Goal: Task Accomplishment & Management: Complete application form

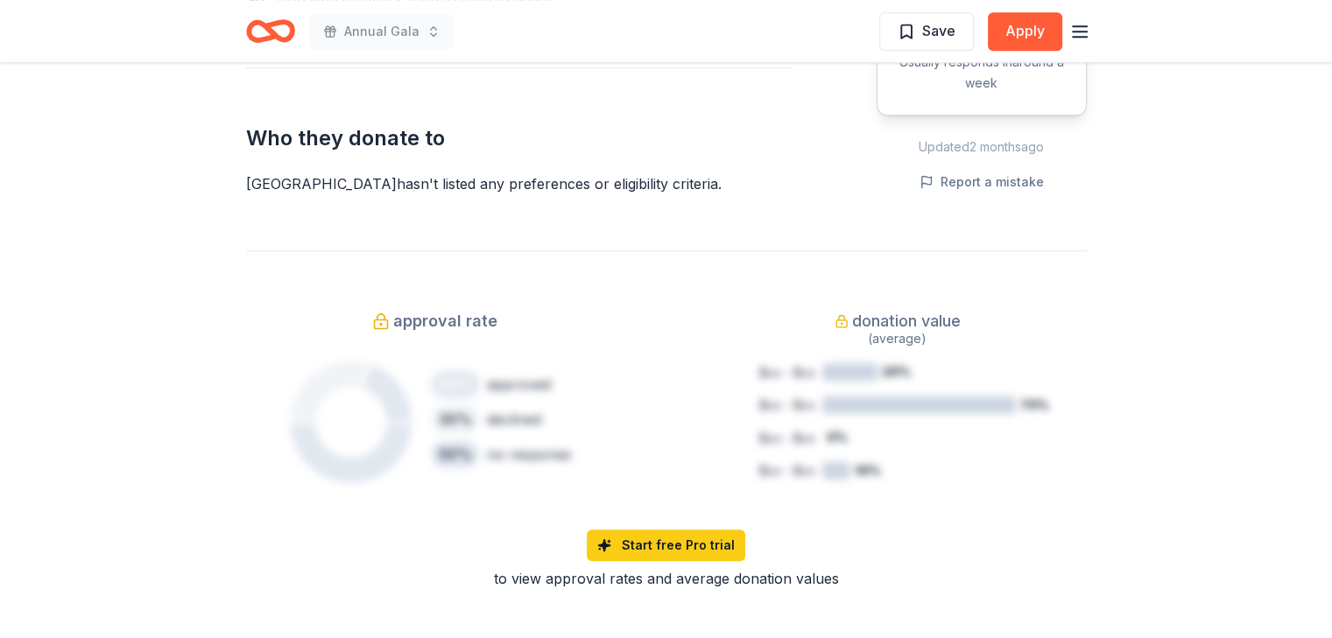
scroll to position [1006, 0]
click at [279, 27] on icon "Home" at bounding box center [270, 31] width 49 height 41
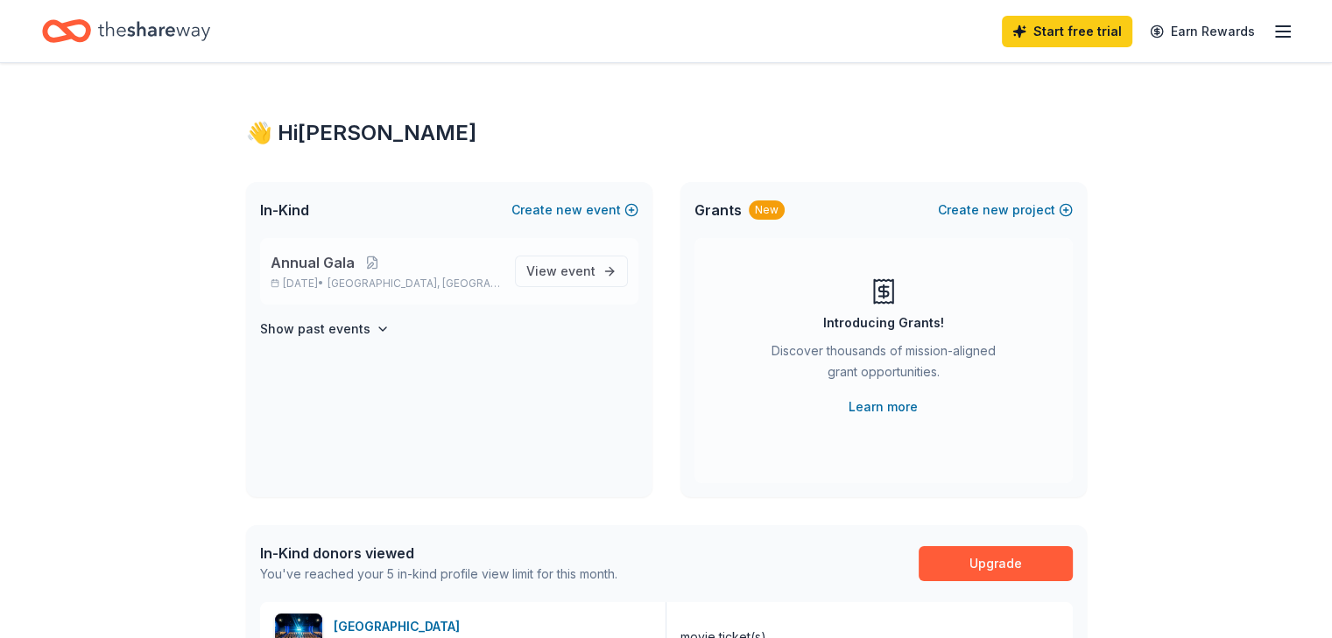
click at [490, 265] on p "Annual Gala" at bounding box center [386, 262] width 230 height 21
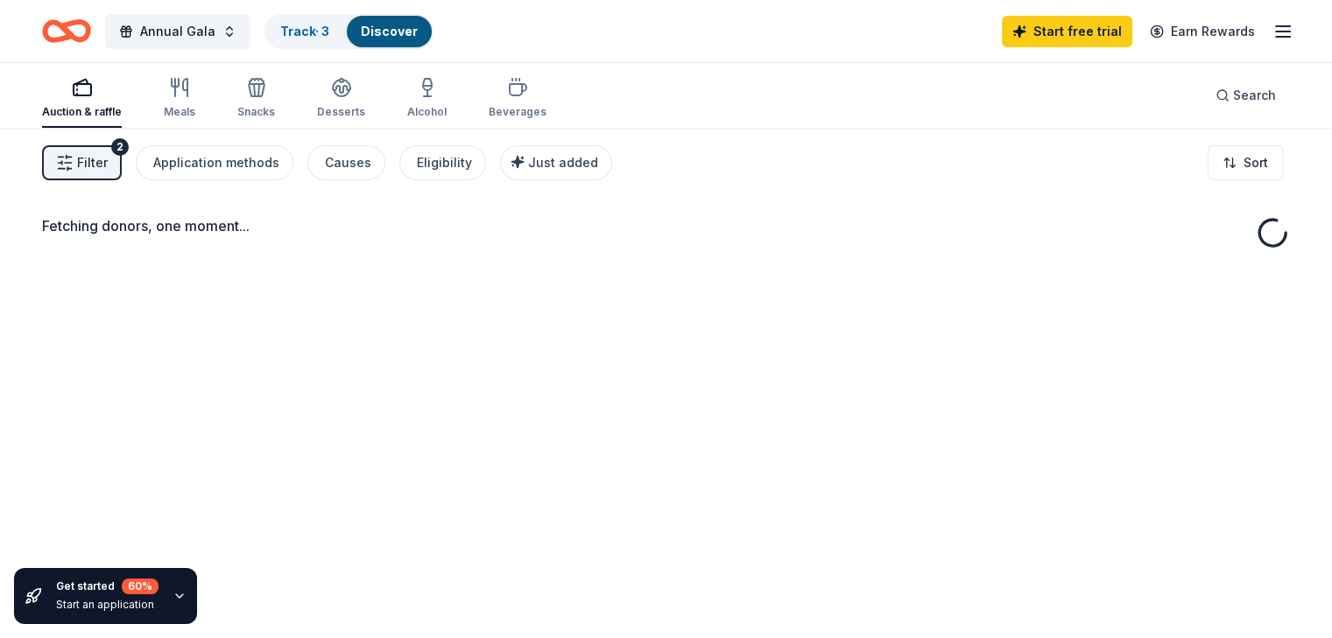
click at [548, 270] on div "Fetching donors, one moment..." at bounding box center [666, 447] width 1332 height 638
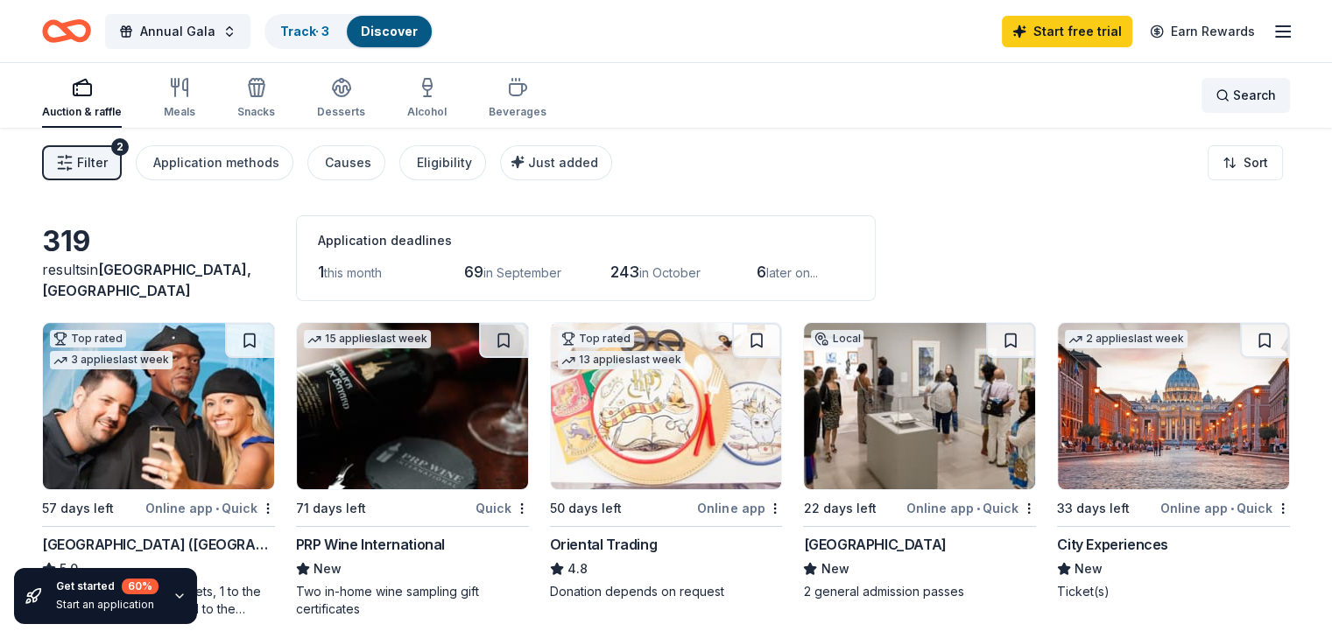
click at [1233, 98] on span "Search" at bounding box center [1254, 95] width 43 height 21
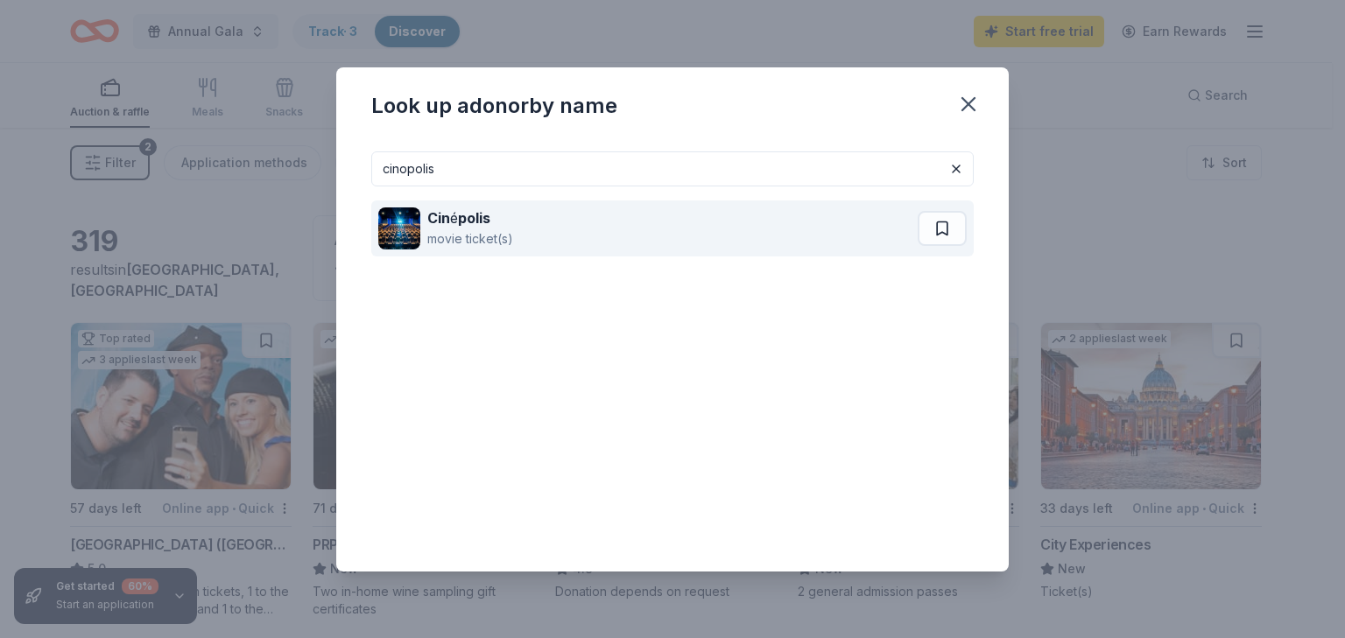
type input "cinopolis"
click at [561, 242] on div "Cin é polis movie ticket(s)" at bounding box center [647, 229] width 539 height 56
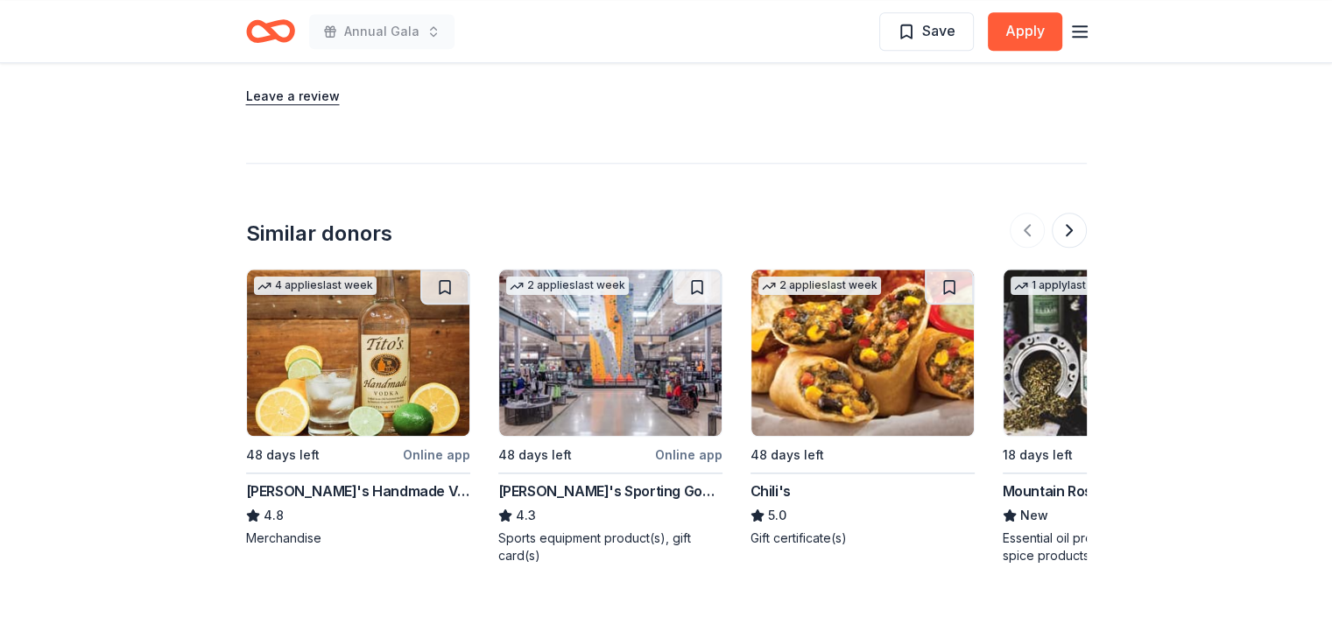
scroll to position [1798, 0]
click at [617, 321] on img at bounding box center [610, 352] width 222 height 166
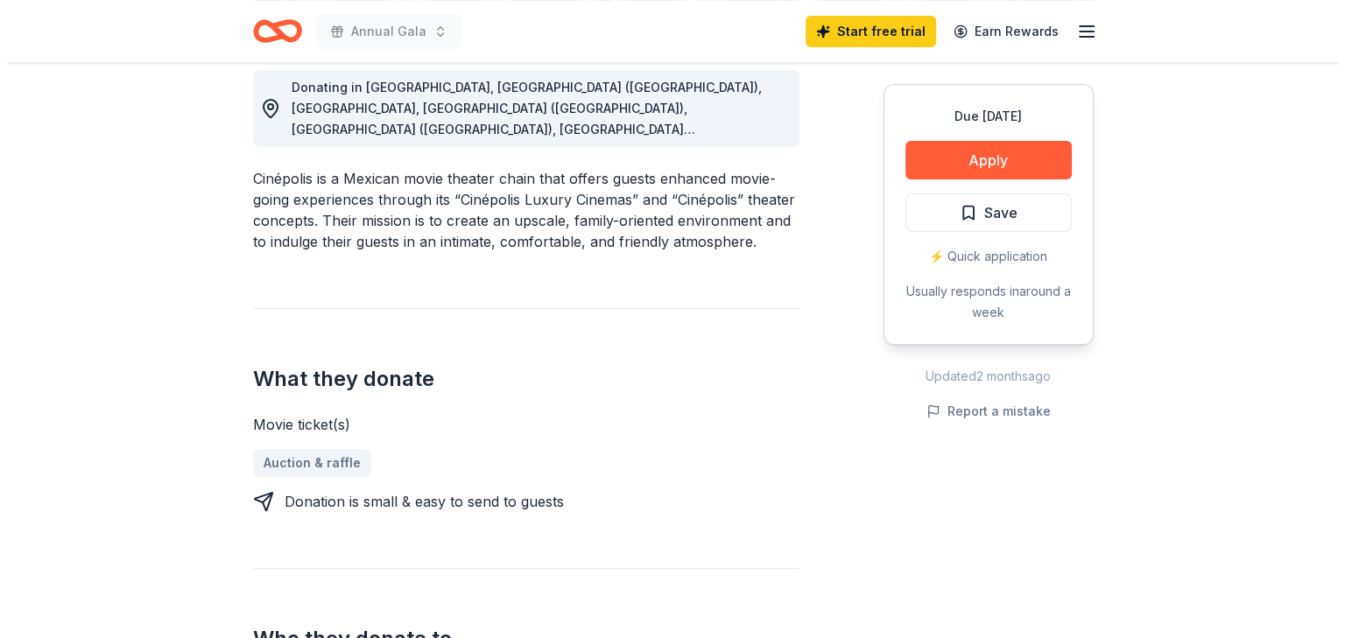
scroll to position [503, 0]
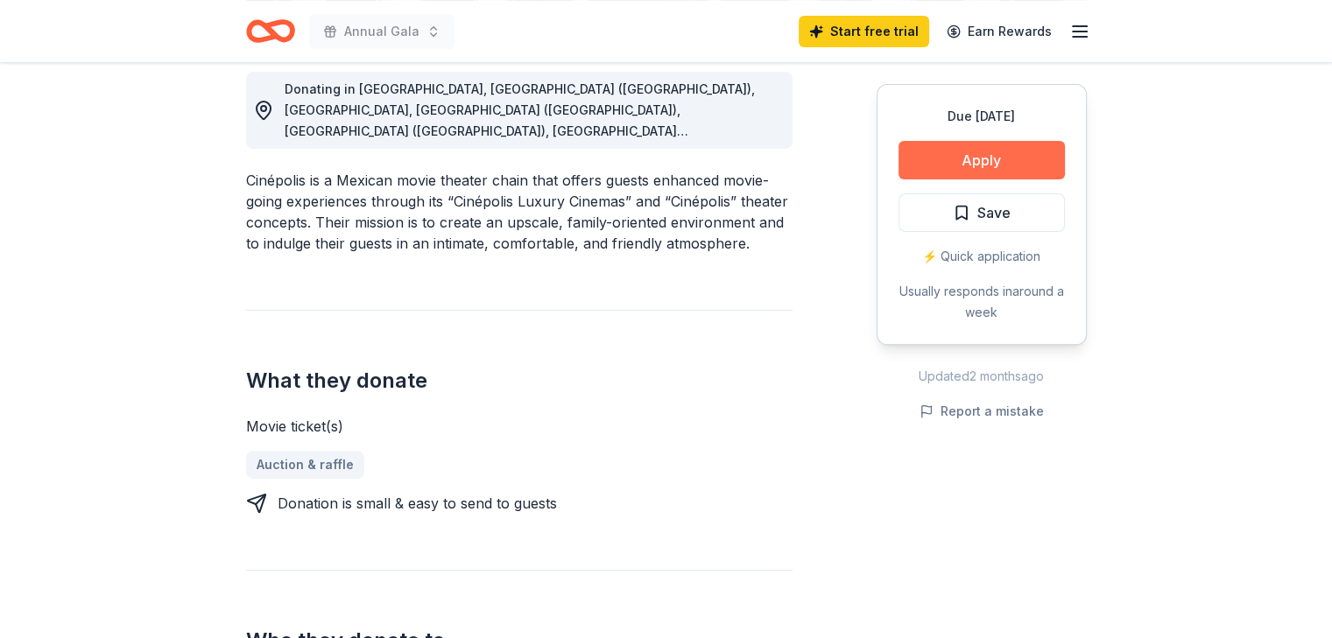
click at [951, 158] on button "Apply" at bounding box center [982, 160] width 166 height 39
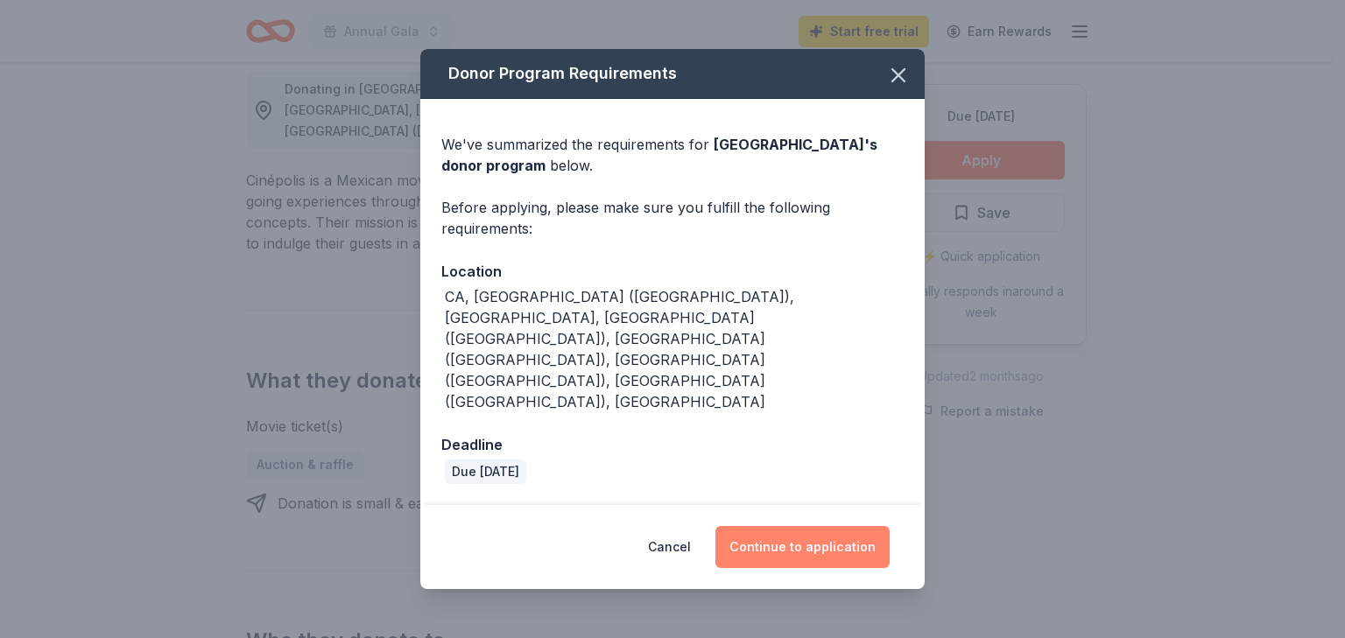
click at [816, 526] on button "Continue to application" at bounding box center [803, 547] width 174 height 42
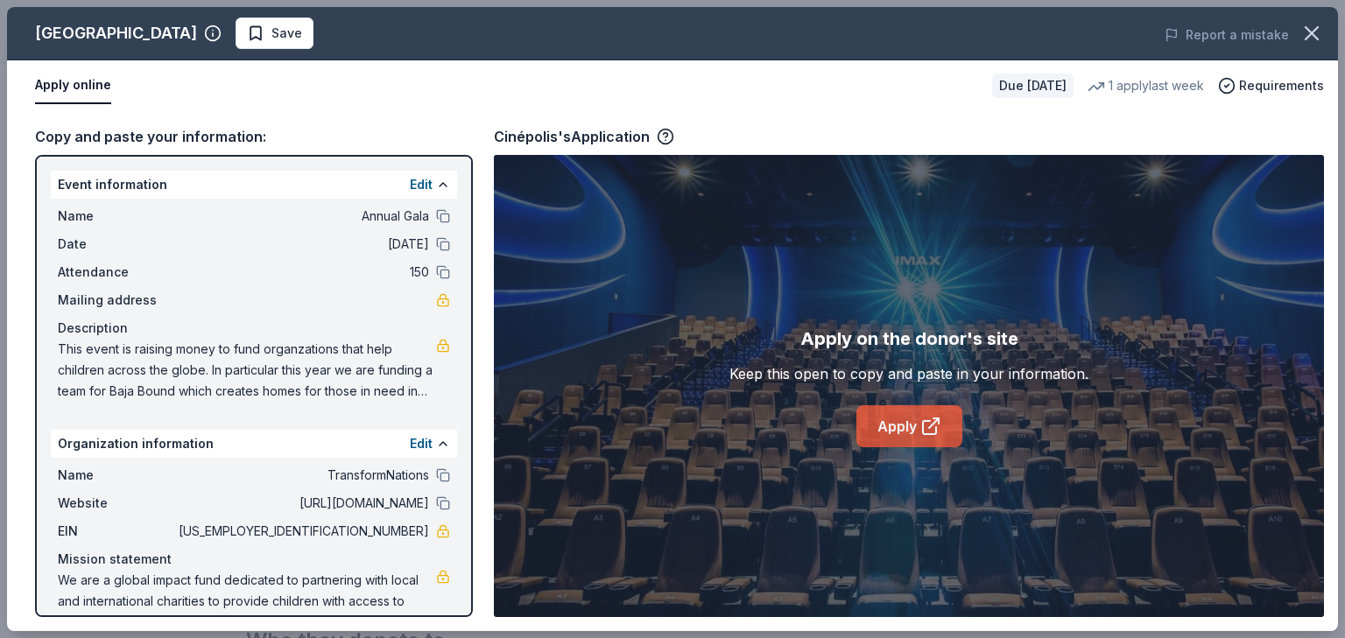
click at [883, 425] on link "Apply" at bounding box center [910, 426] width 106 height 42
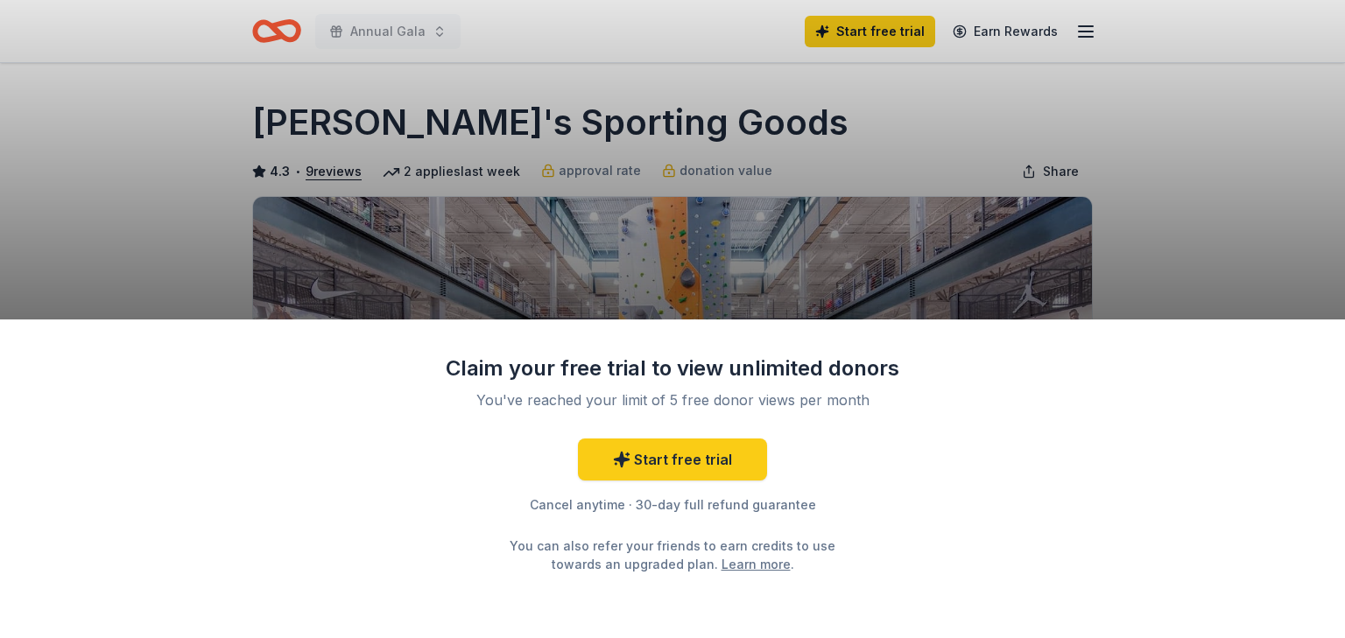
click at [873, 148] on div "Claim your free trial to view unlimited donors You've reached your limit of 5 f…" at bounding box center [672, 319] width 1345 height 638
click at [1176, 283] on div "Claim your free trial to view unlimited donors You've reached your limit of 5 f…" at bounding box center [672, 319] width 1345 height 638
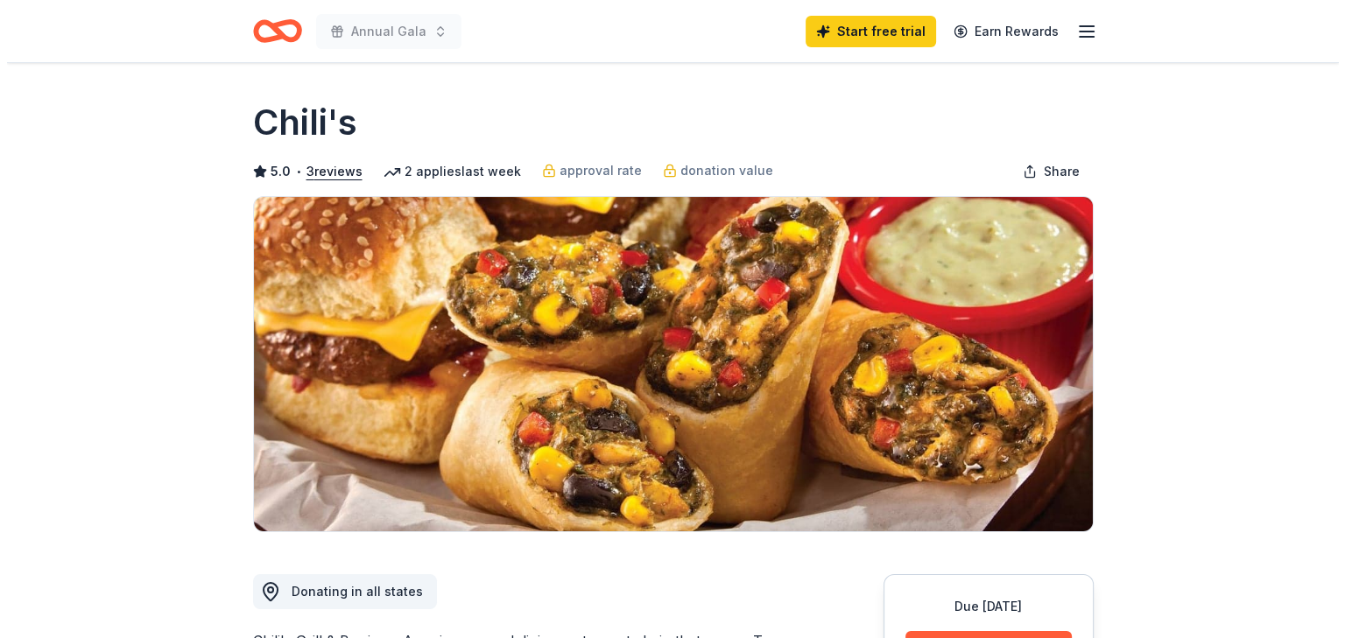
scroll to position [244, 0]
